Goal: Information Seeking & Learning: Check status

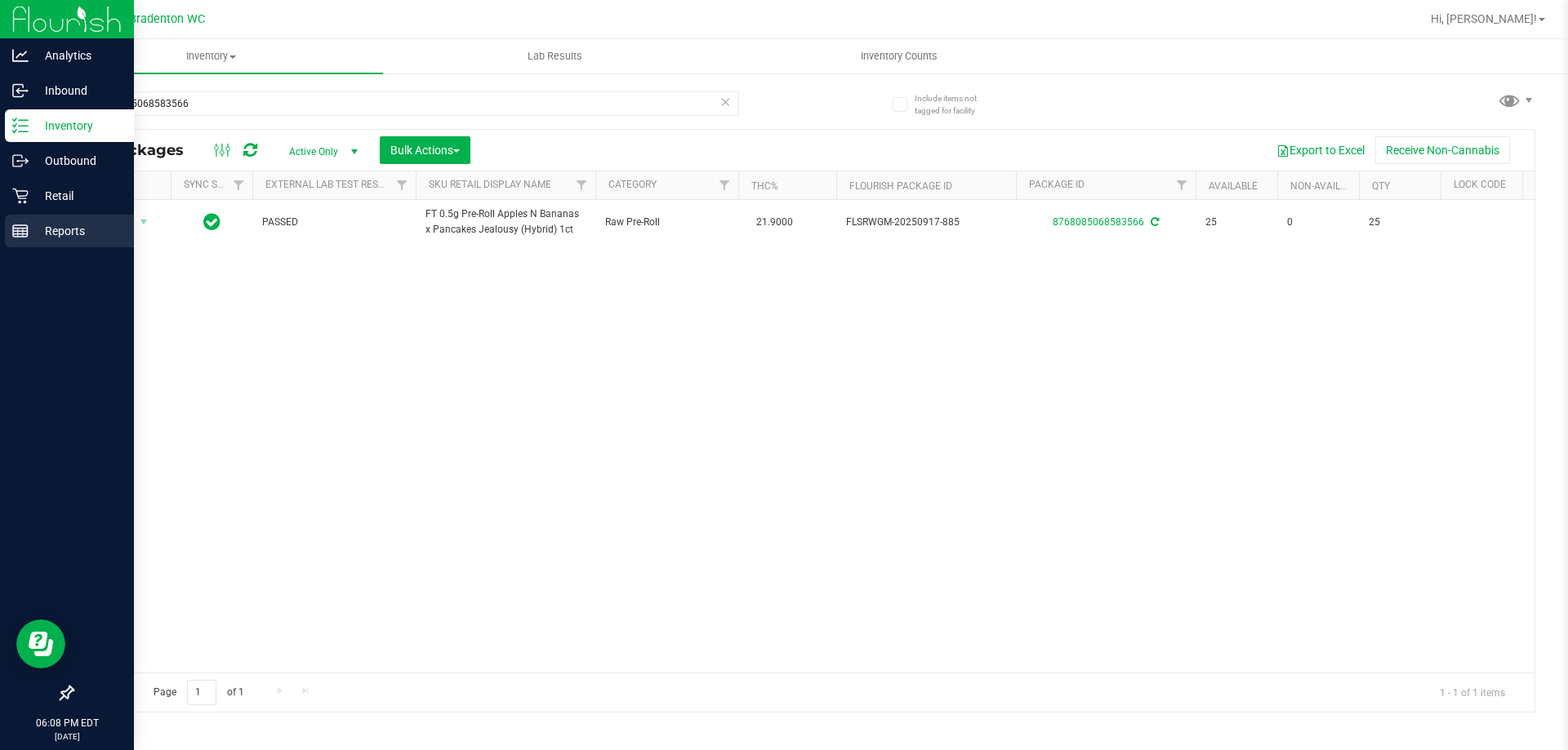
click at [39, 227] on p "Reports" at bounding box center [78, 231] width 98 height 20
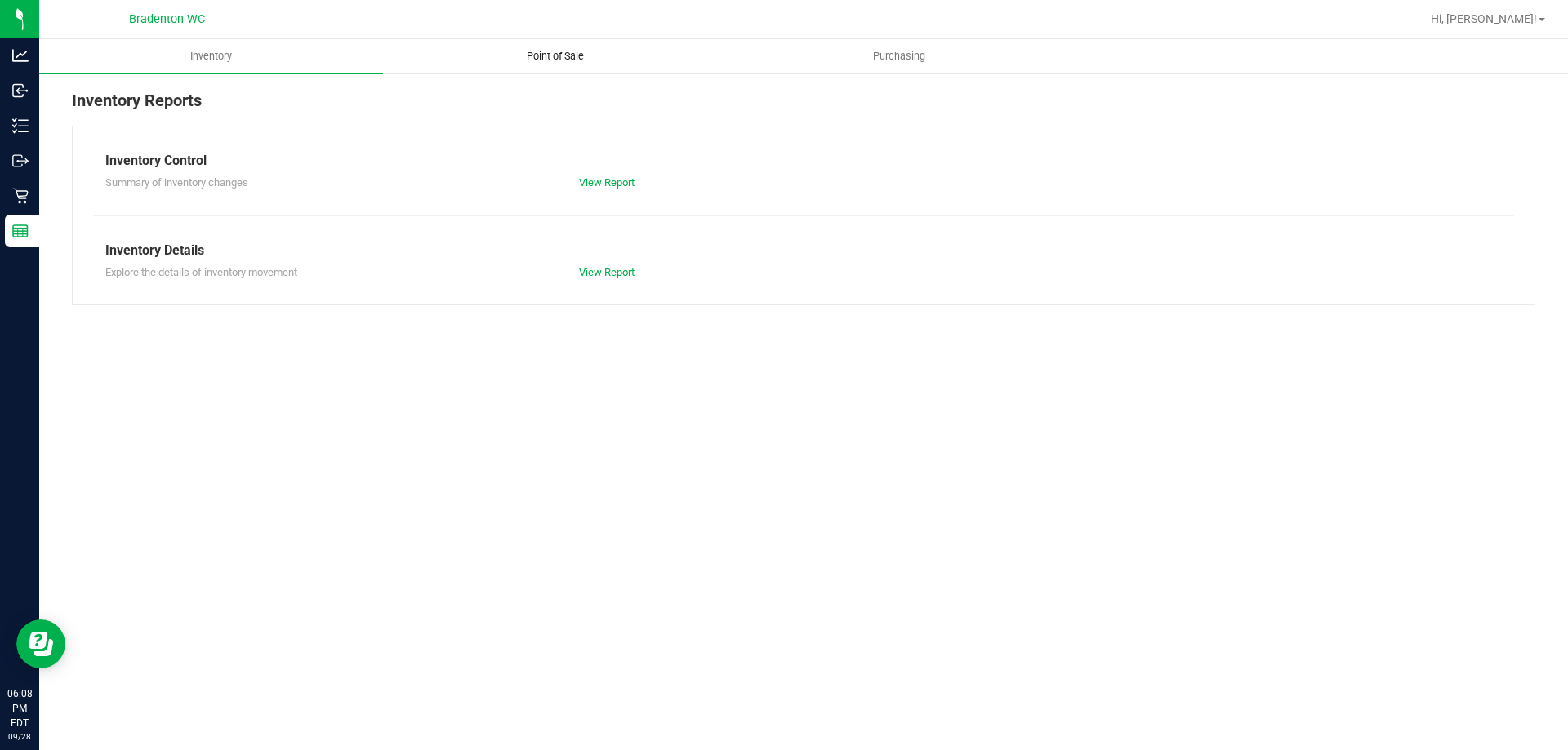
click at [533, 52] on span "Point of Sale" at bounding box center [555, 56] width 101 height 14
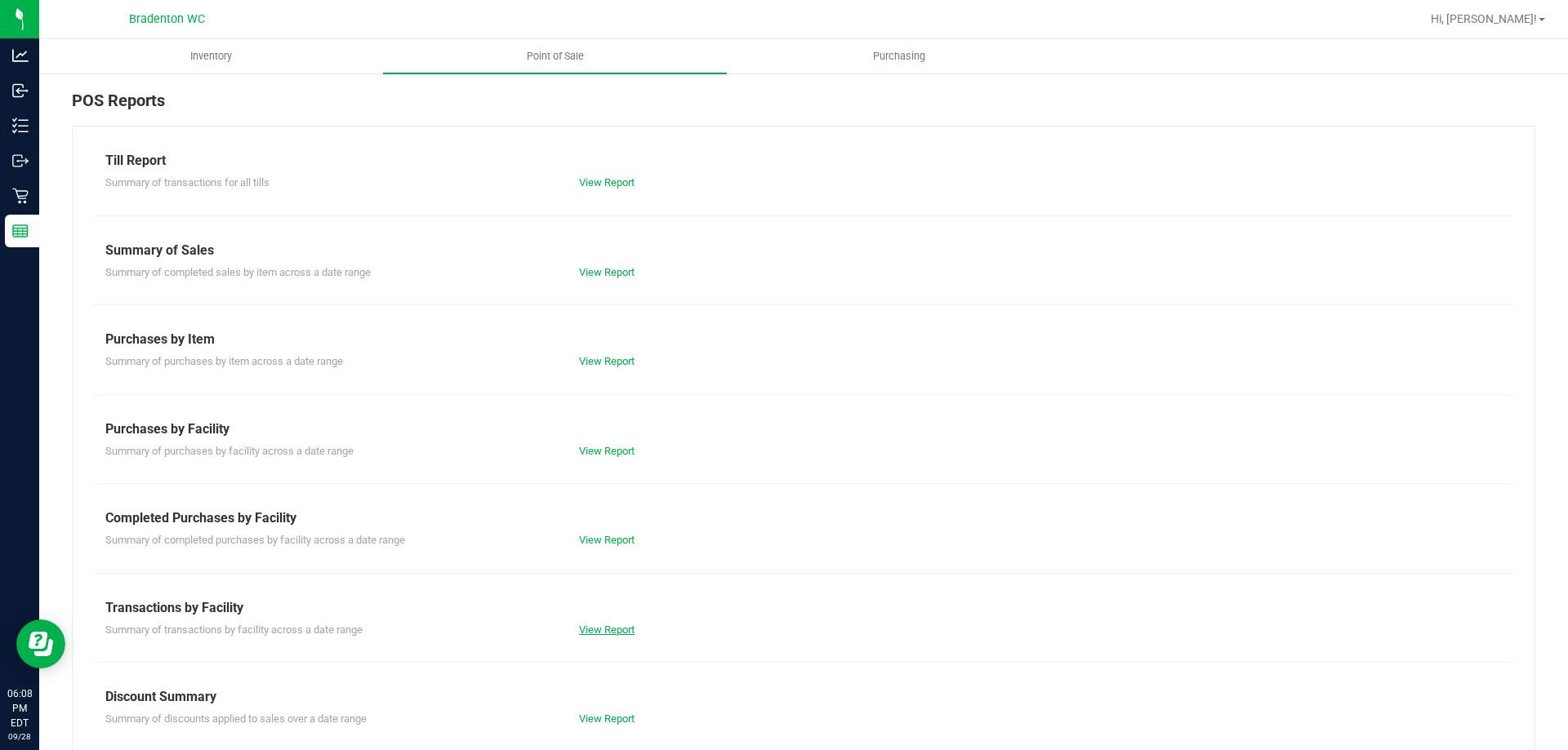
click at [594, 629] on link "View Report" at bounding box center [607, 630] width 56 height 13
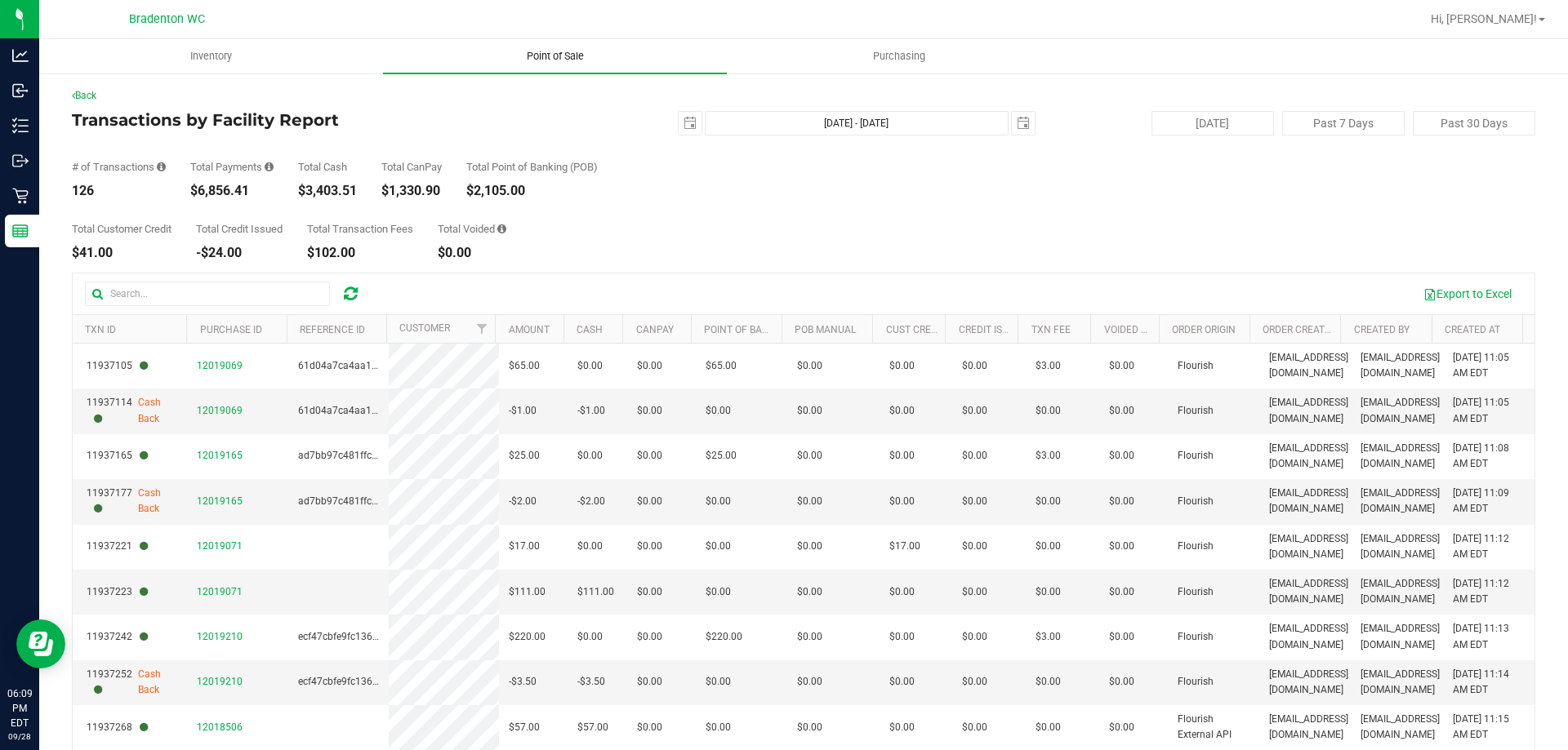
click at [552, 59] on span "Point of Sale" at bounding box center [555, 56] width 101 height 14
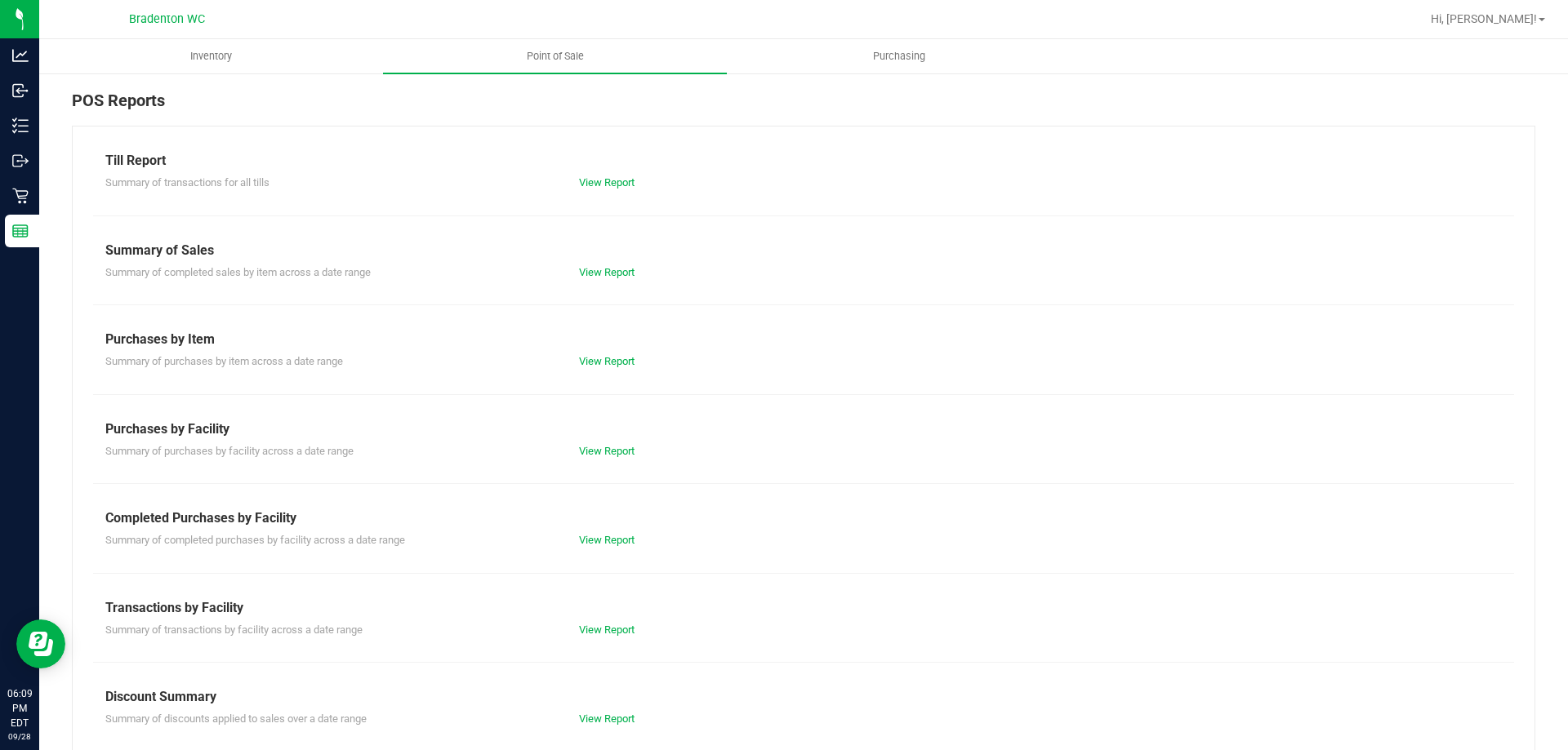
click at [595, 636] on div "View Report" at bounding box center [685, 630] width 237 height 16
click at [595, 629] on link "View Report" at bounding box center [607, 630] width 56 height 13
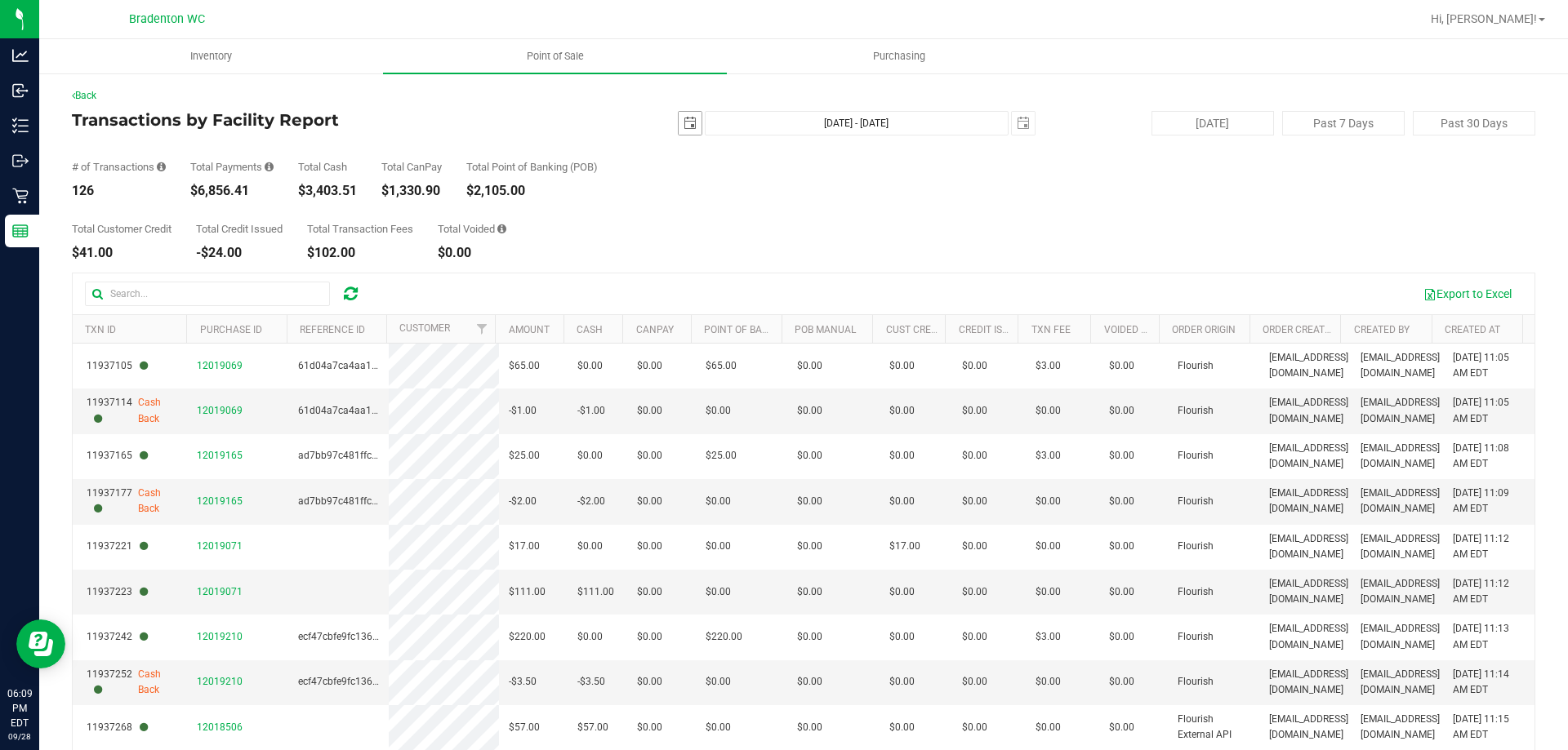
click at [681, 111] on span "[DATE]" at bounding box center [690, 123] width 24 height 24
click at [683, 122] on span "select" at bounding box center [690, 123] width 13 height 13
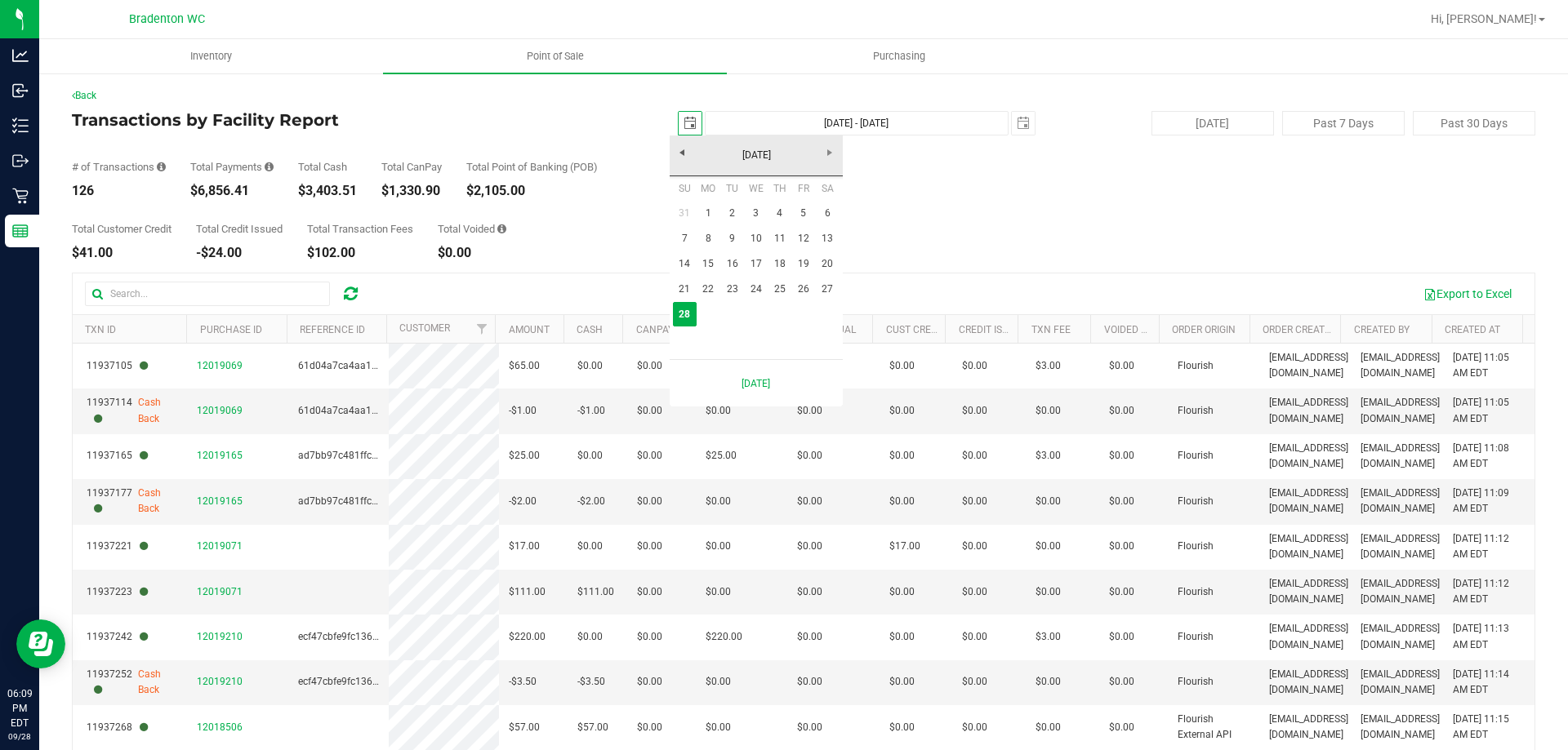
scroll to position [0, 41]
click at [707, 287] on link "22" at bounding box center [709, 290] width 23 height 25
type input "[DATE]"
type input "[DATE] - [DATE]"
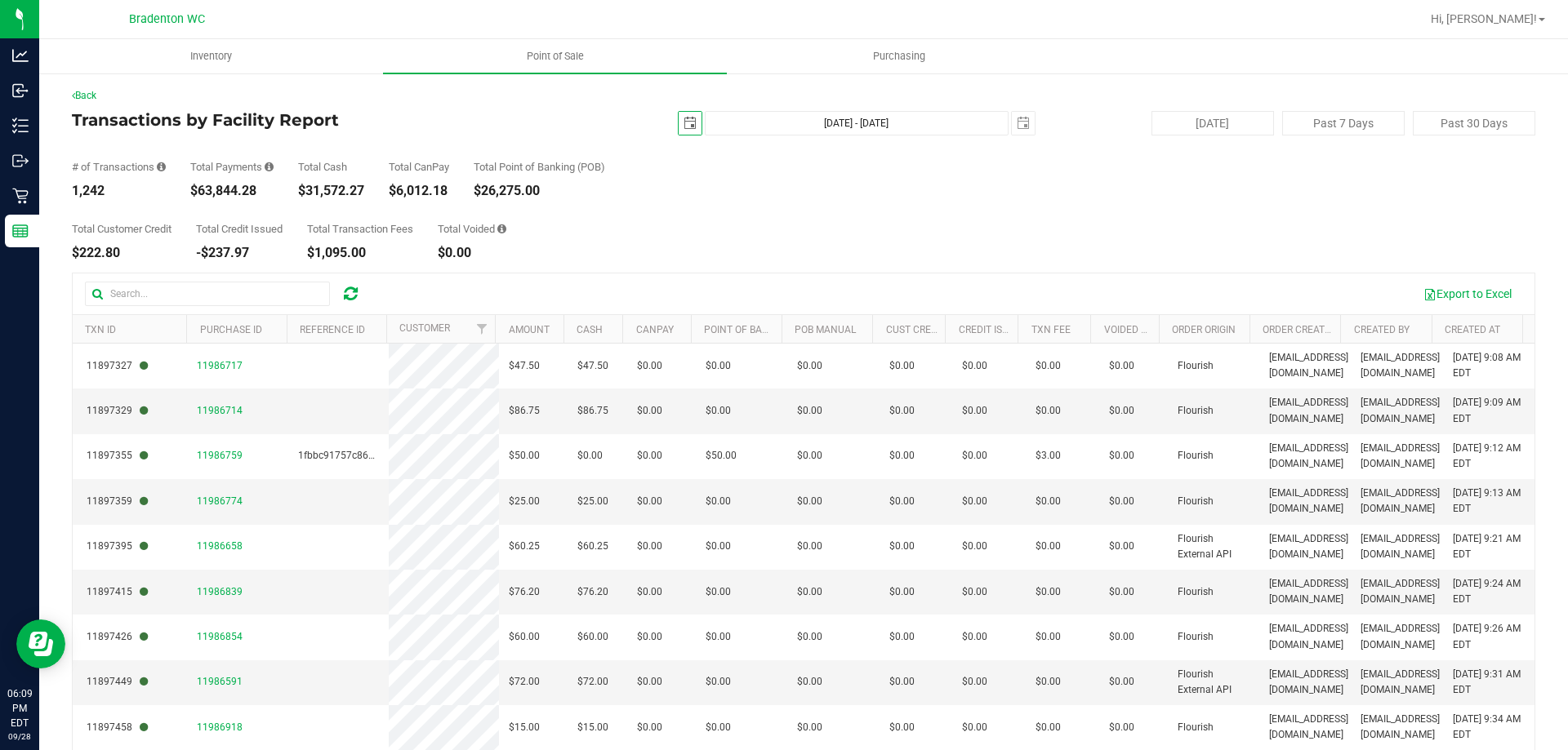
click at [687, 117] on span "select" at bounding box center [690, 123] width 13 height 13
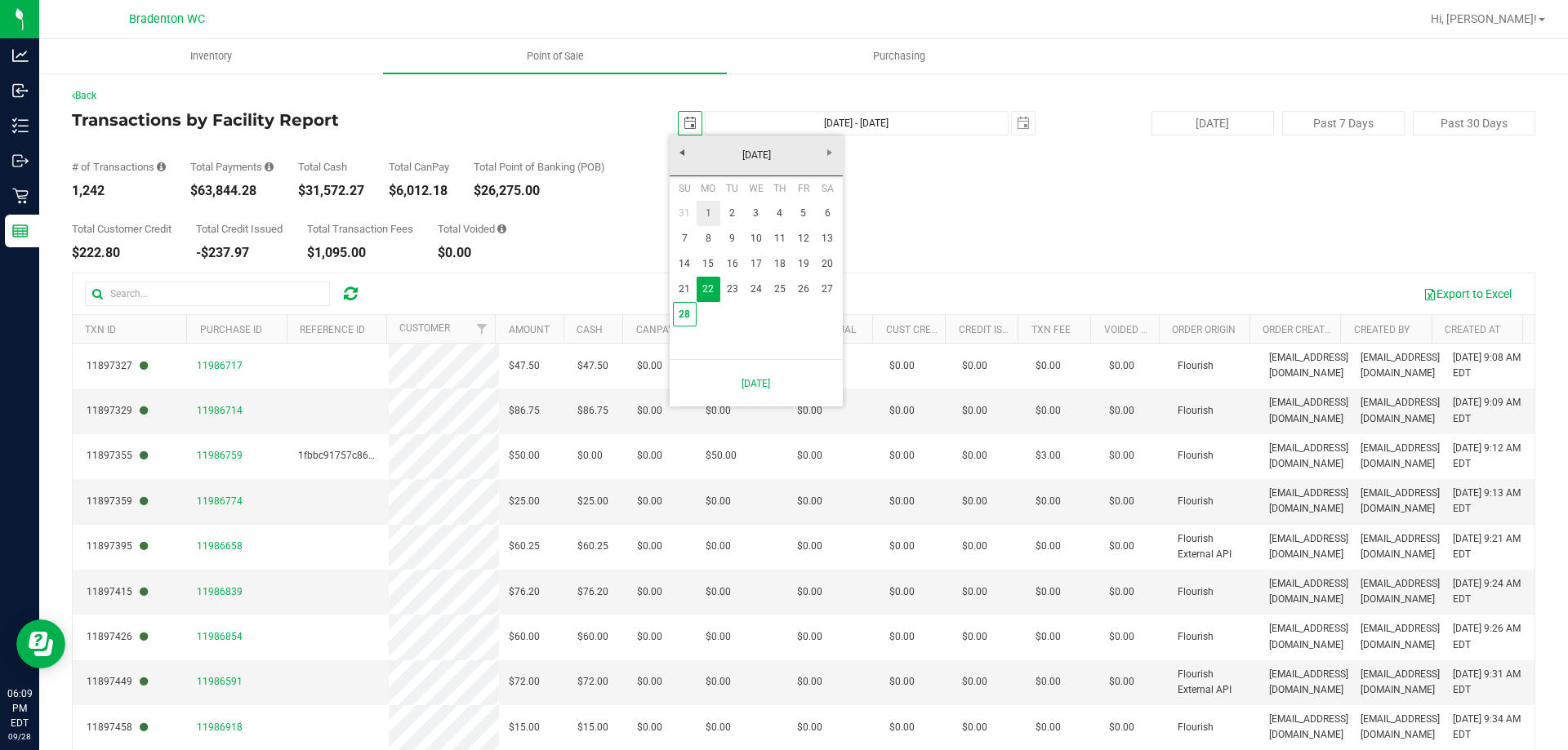
click at [705, 211] on link "1" at bounding box center [709, 214] width 23 height 25
type input "[DATE]"
type input "[DATE] - [DATE]"
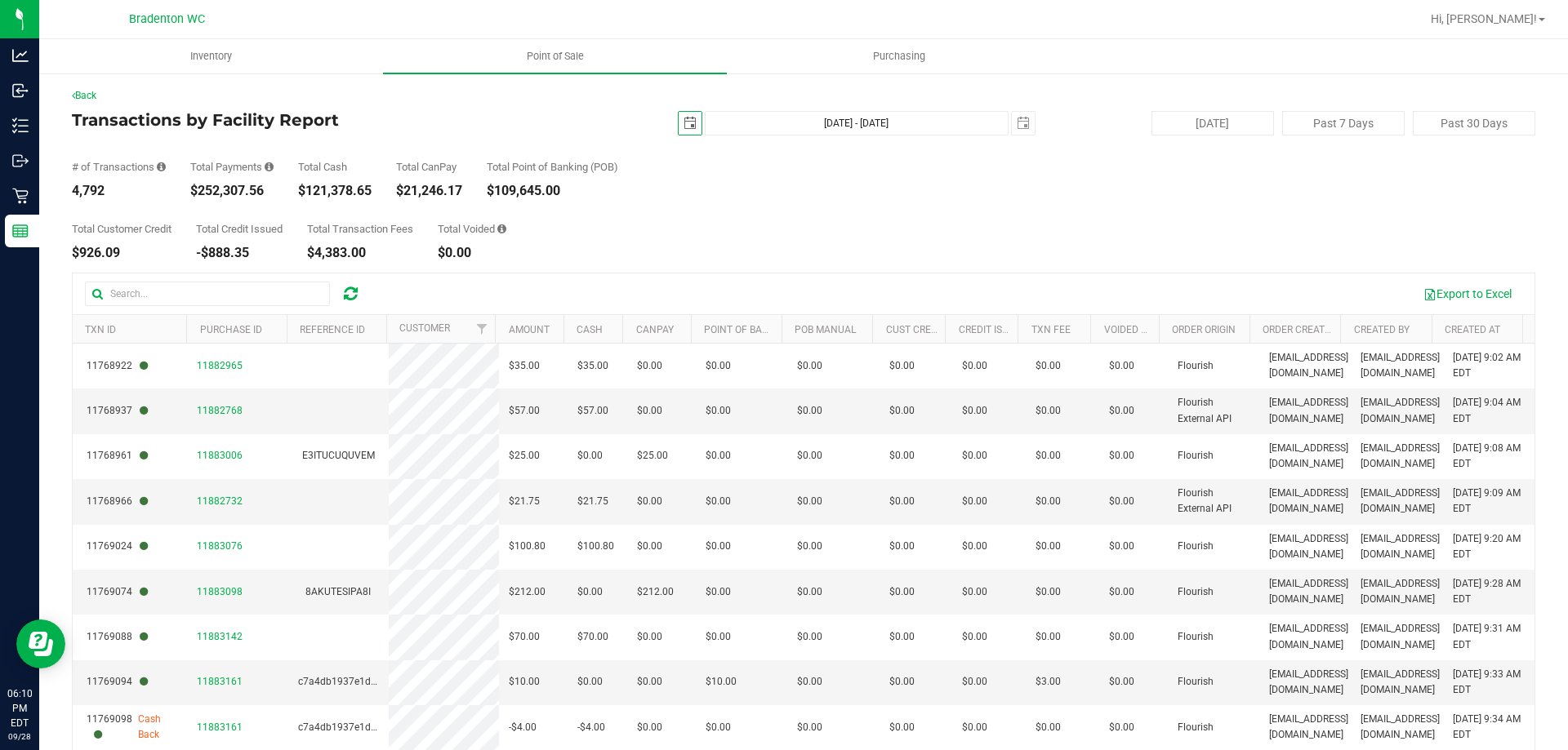
click at [679, 115] on span "select" at bounding box center [690, 123] width 23 height 23
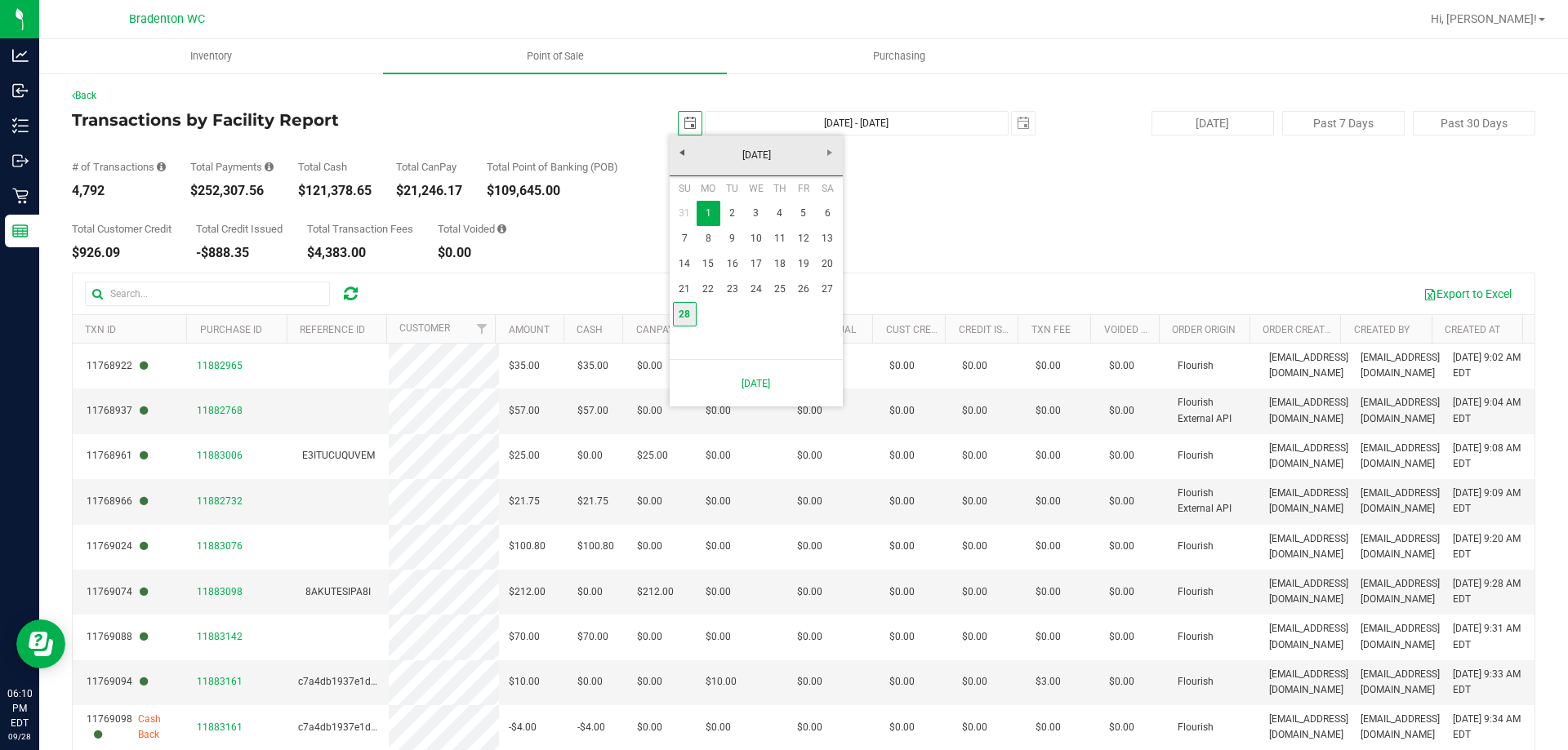
click at [689, 312] on link "28" at bounding box center [684, 315] width 23 height 25
type input "[DATE]"
type input "[DATE] - [DATE]"
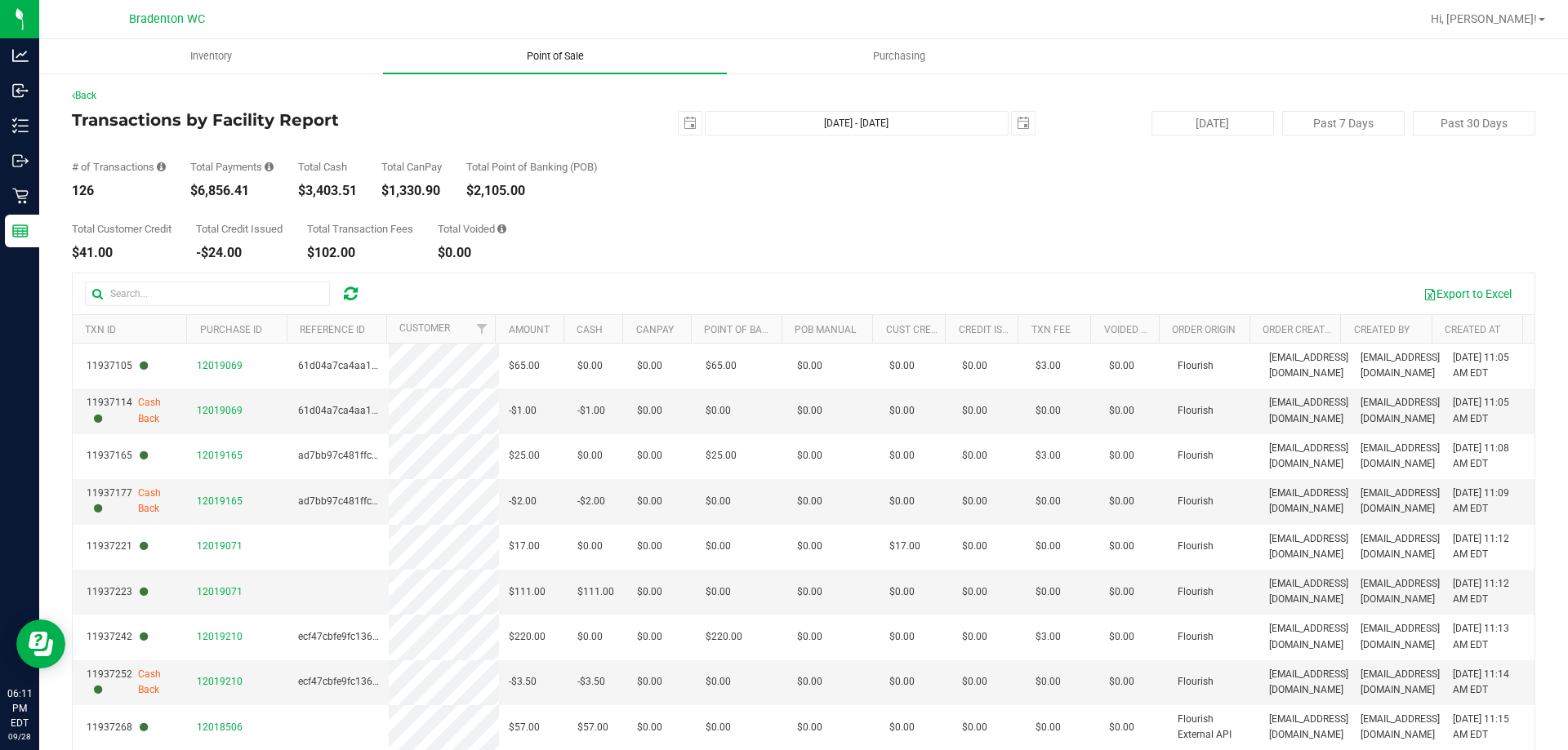
click at [547, 48] on uib-tab-heading "Point of Sale" at bounding box center [554, 56] width 344 height 34
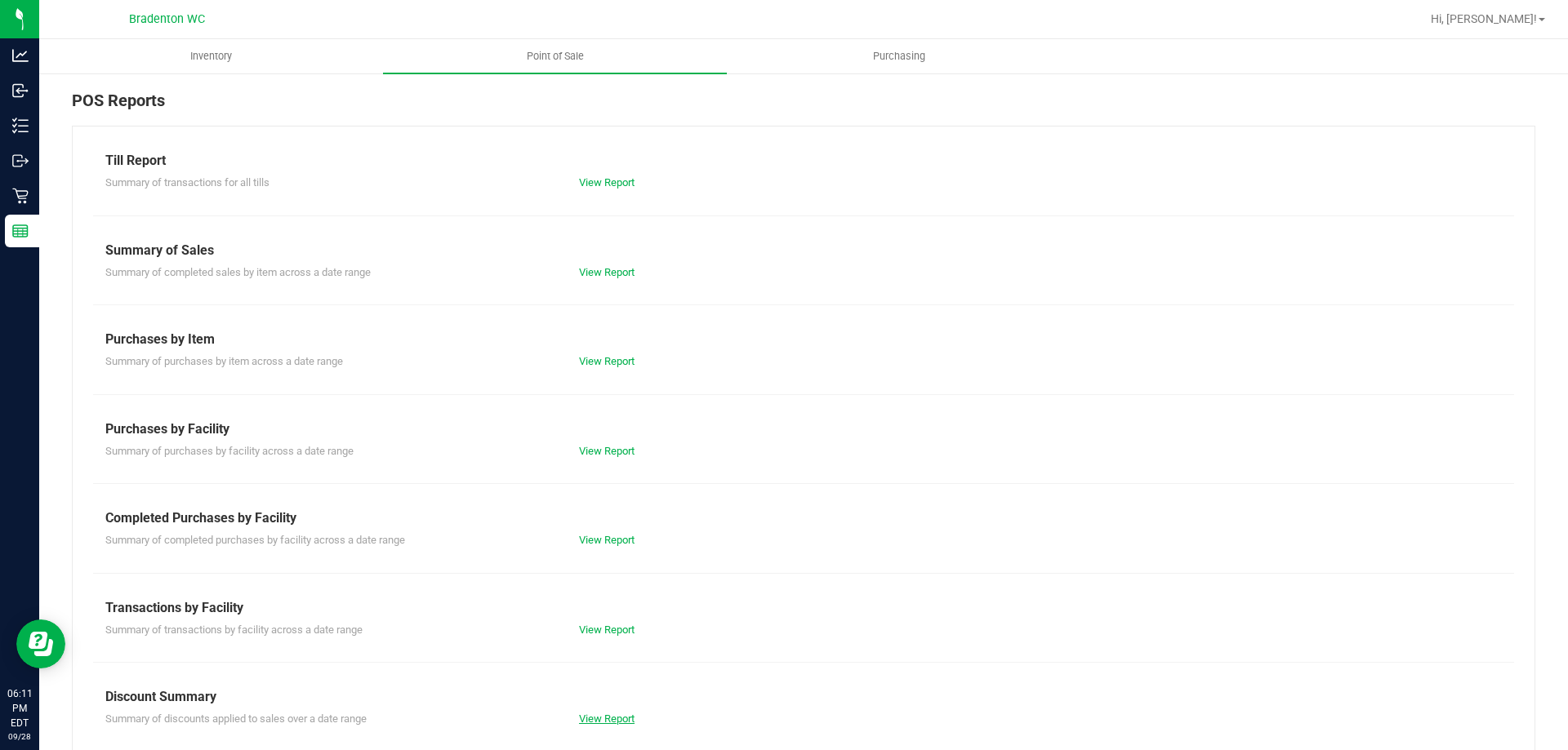
click at [612, 718] on link "View Report" at bounding box center [607, 719] width 56 height 13
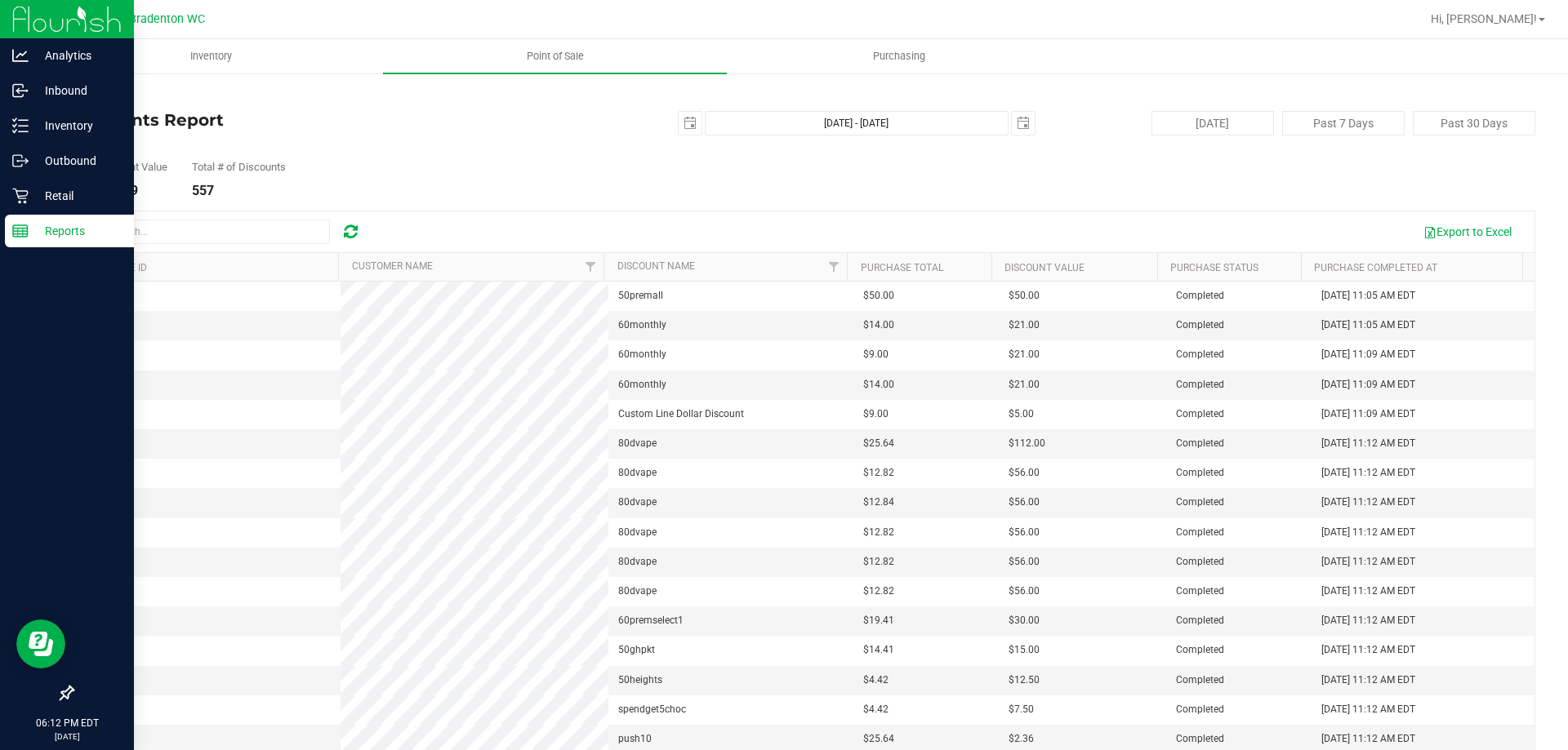
click at [84, 218] on div "Reports" at bounding box center [69, 231] width 129 height 32
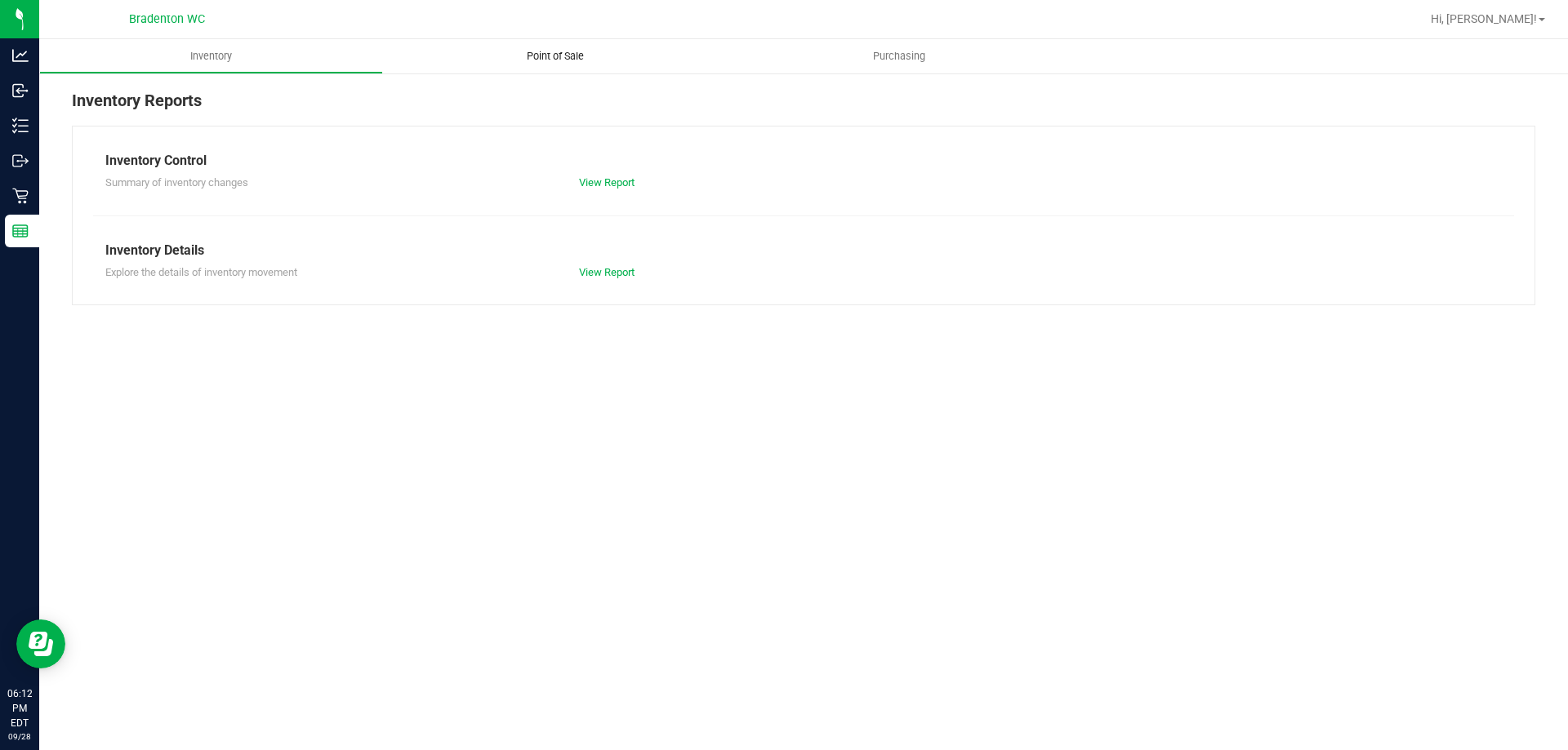
click at [543, 51] on span "Point of Sale" at bounding box center [555, 56] width 101 height 14
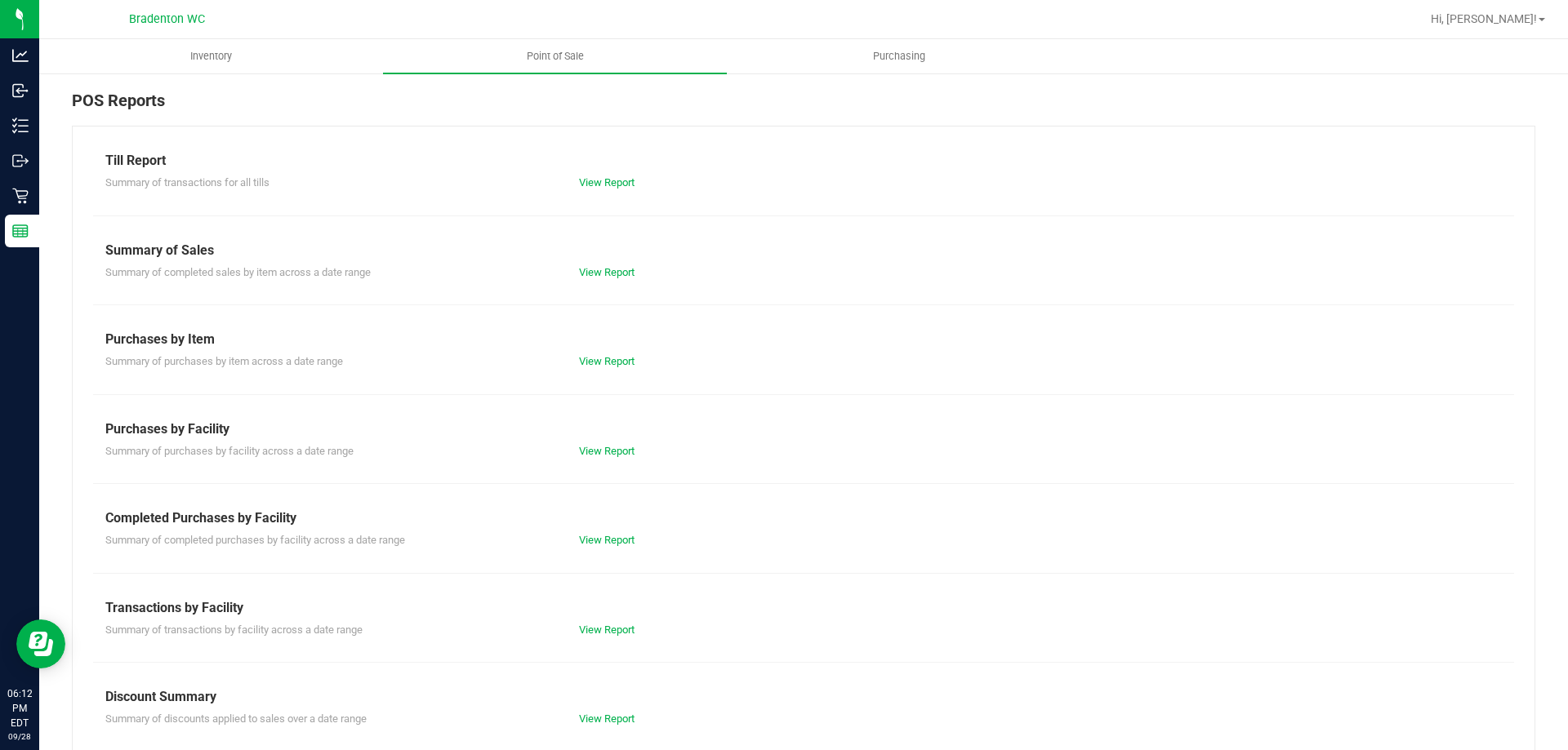
click at [588, 618] on div "Summary of transactions by facility across a date range View Report" at bounding box center [803, 628] width 1421 height 21
click at [603, 630] on link "View Report" at bounding box center [607, 630] width 56 height 13
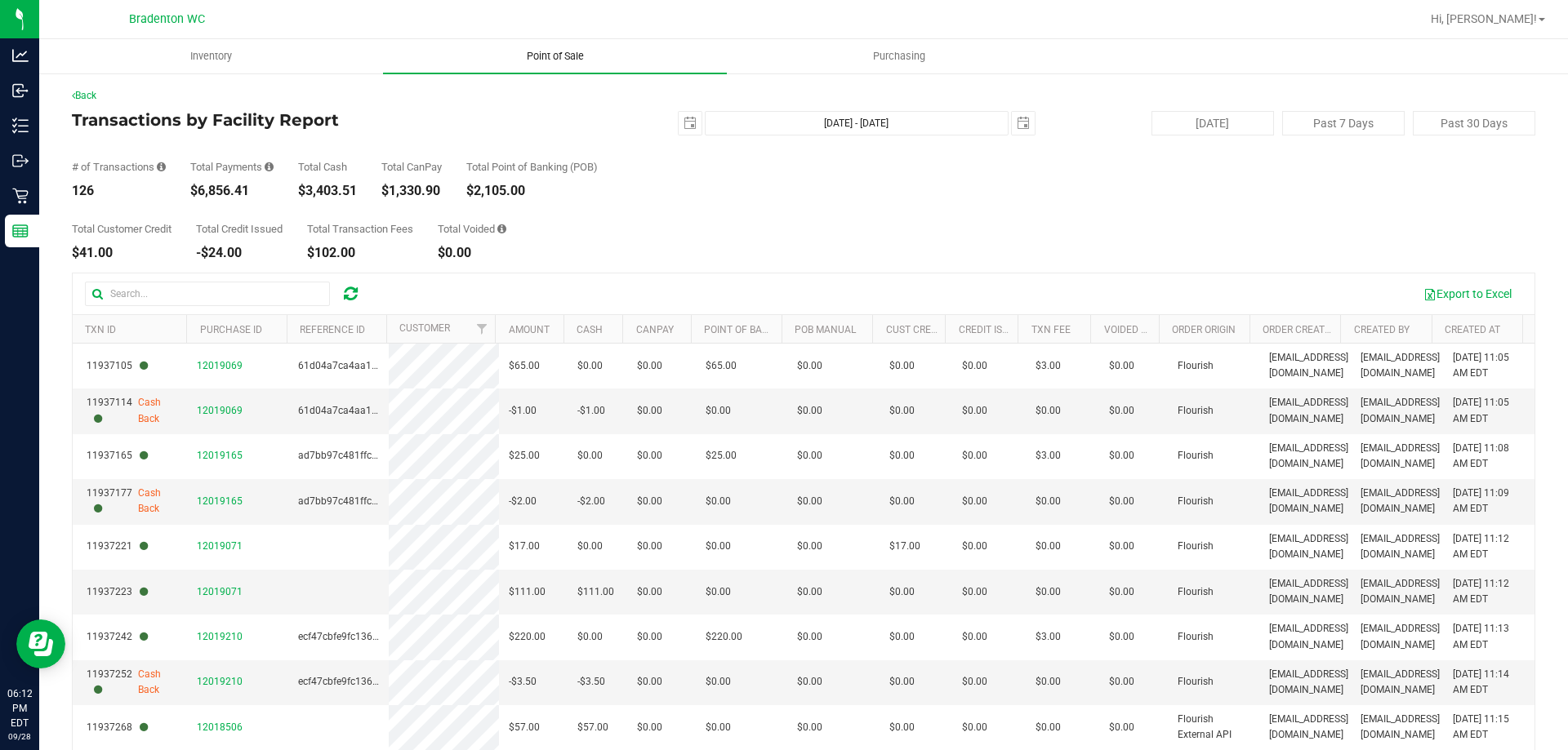
click at [542, 47] on uib-tab-heading "Point of Sale" at bounding box center [554, 56] width 344 height 34
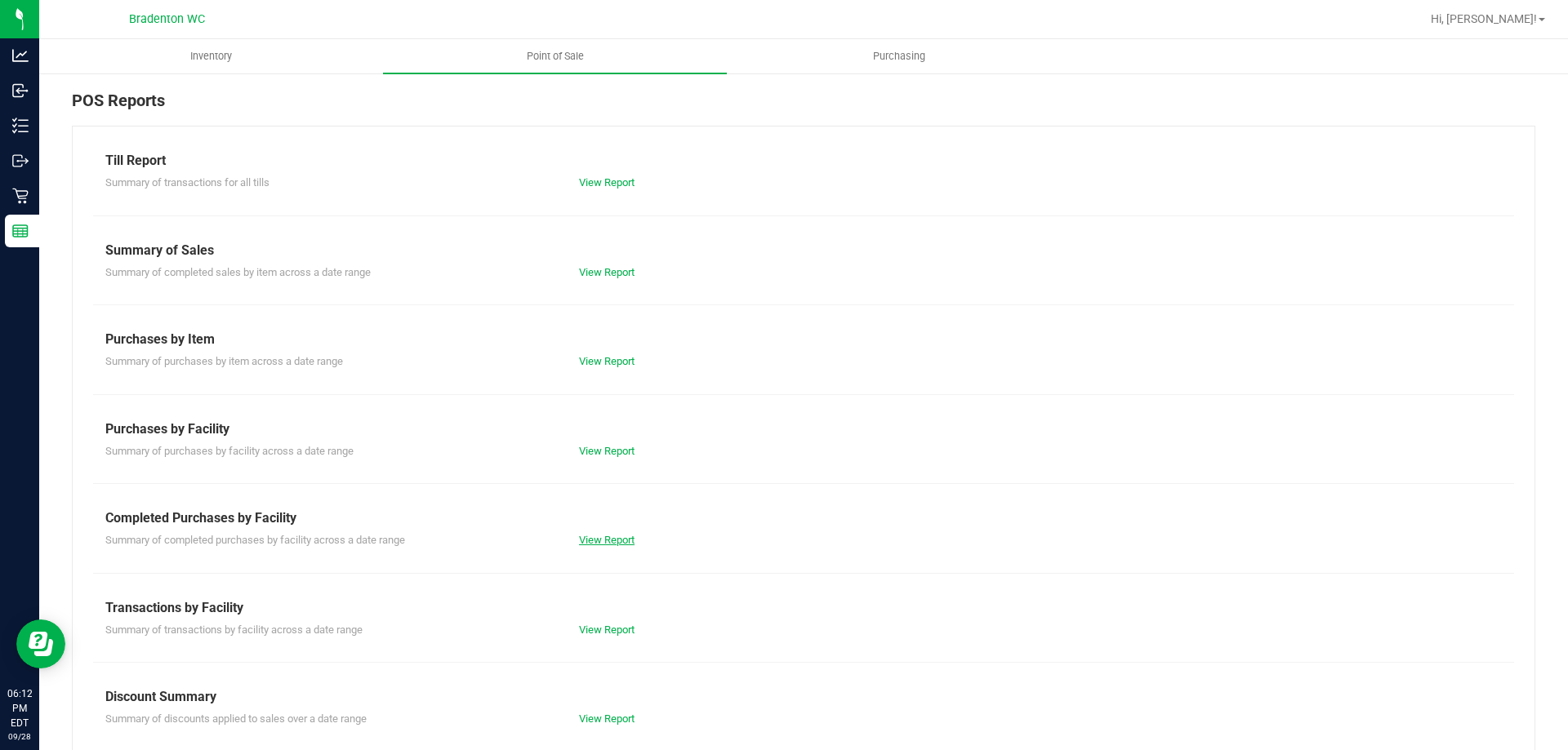
click at [610, 544] on link "View Report" at bounding box center [607, 541] width 56 height 13
